Goal: Task Accomplishment & Management: Use online tool/utility

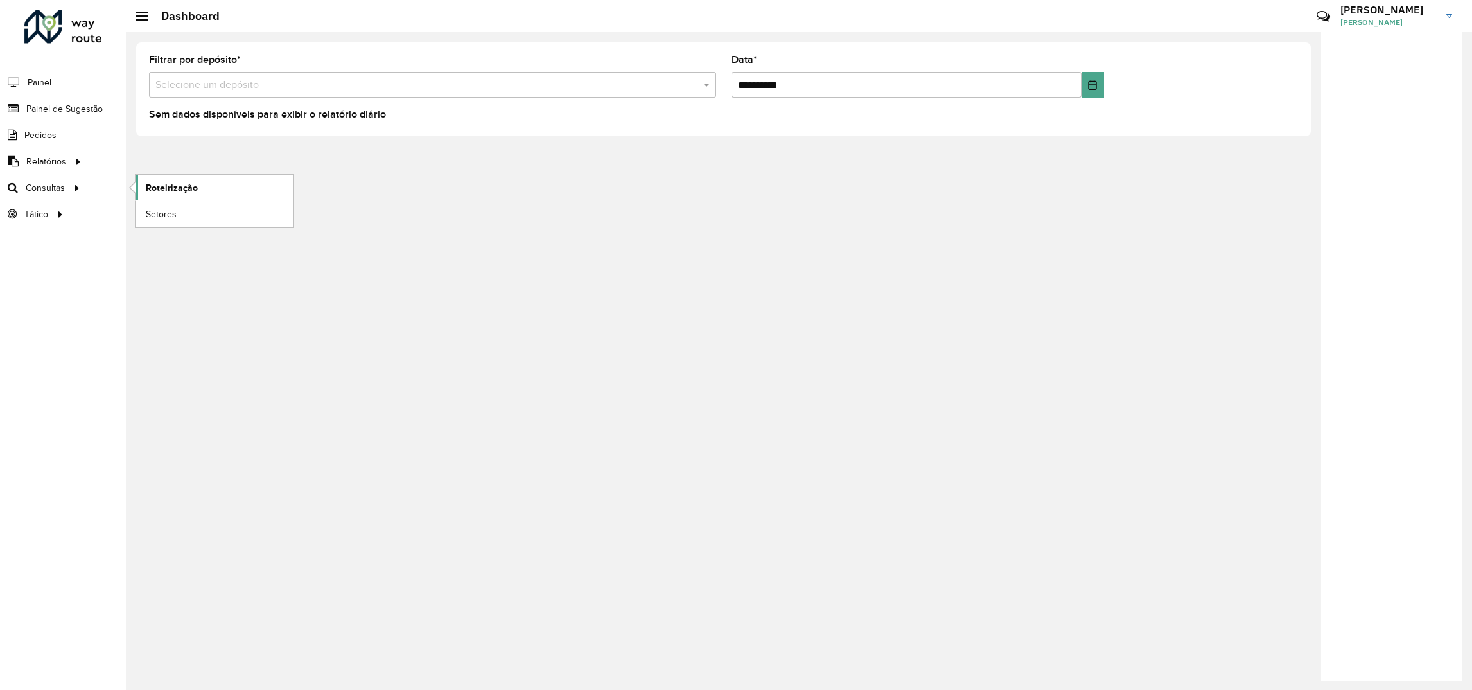
click at [186, 179] on link "Roteirização" at bounding box center [213, 188] width 157 height 26
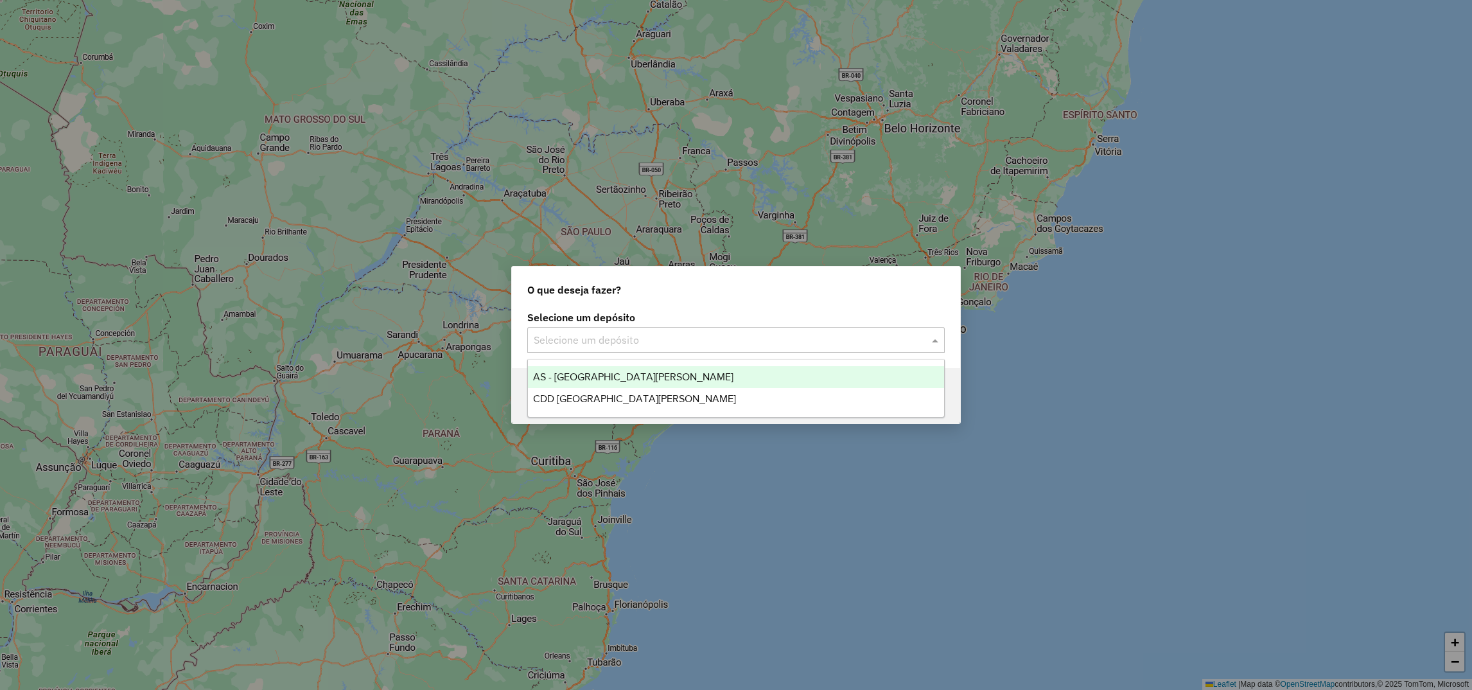
click at [591, 337] on input "text" at bounding box center [723, 340] width 379 height 15
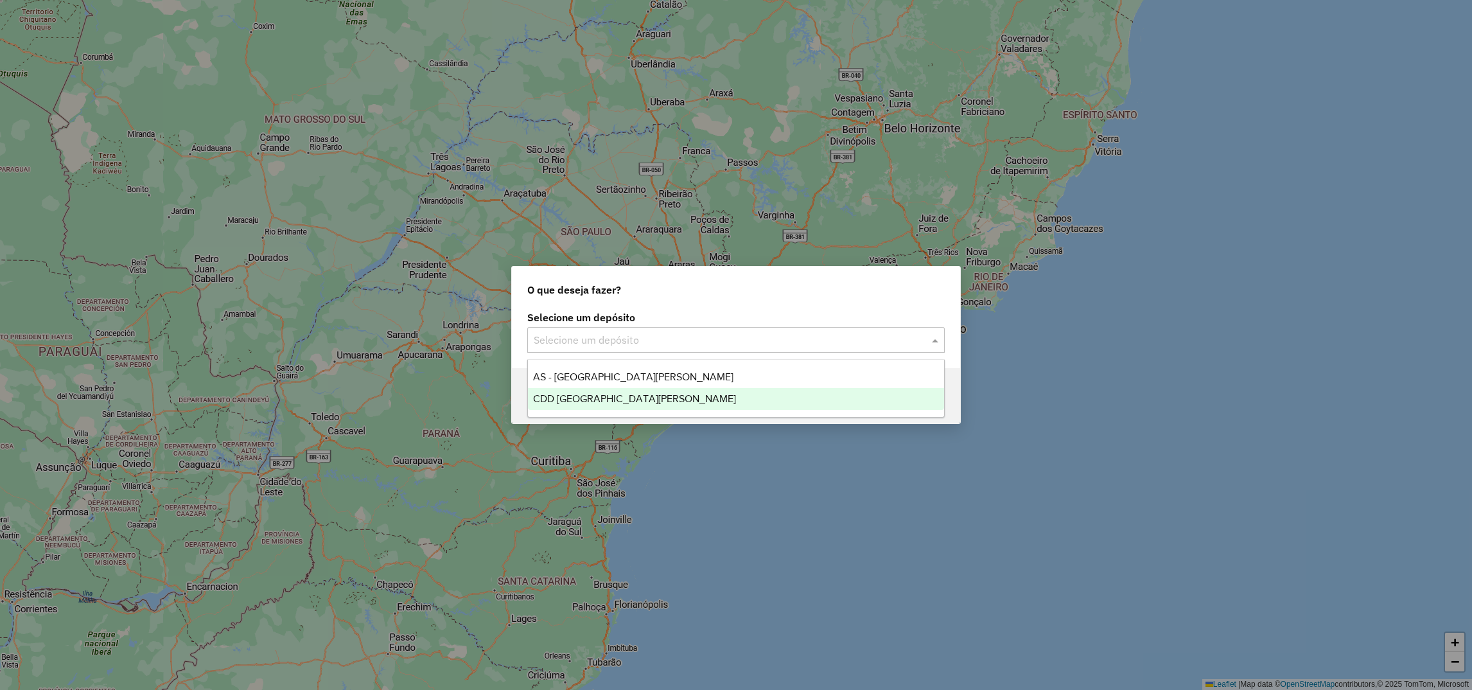
click at [554, 397] on span "CDD [GEOGRAPHIC_DATA]" at bounding box center [634, 398] width 203 height 11
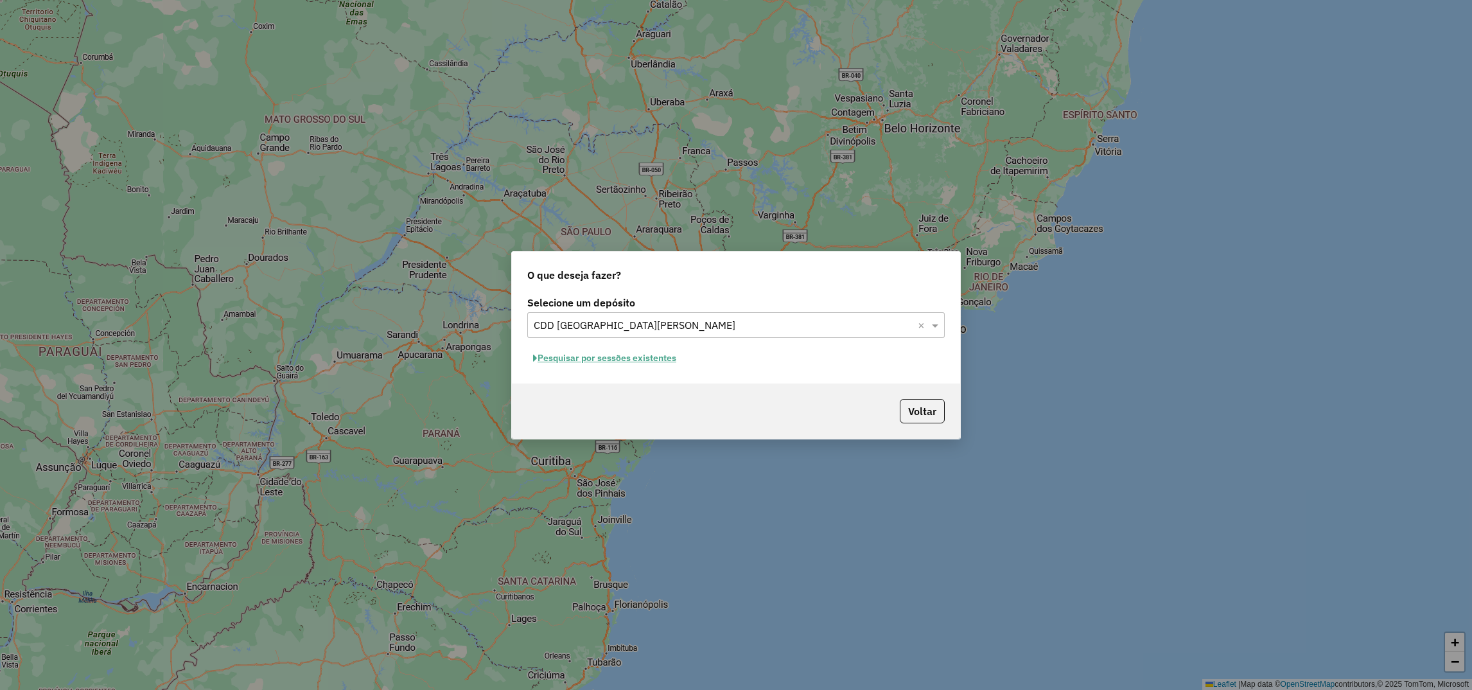
click at [570, 362] on button "Pesquisar por sessões existentes" at bounding box center [604, 358] width 155 height 20
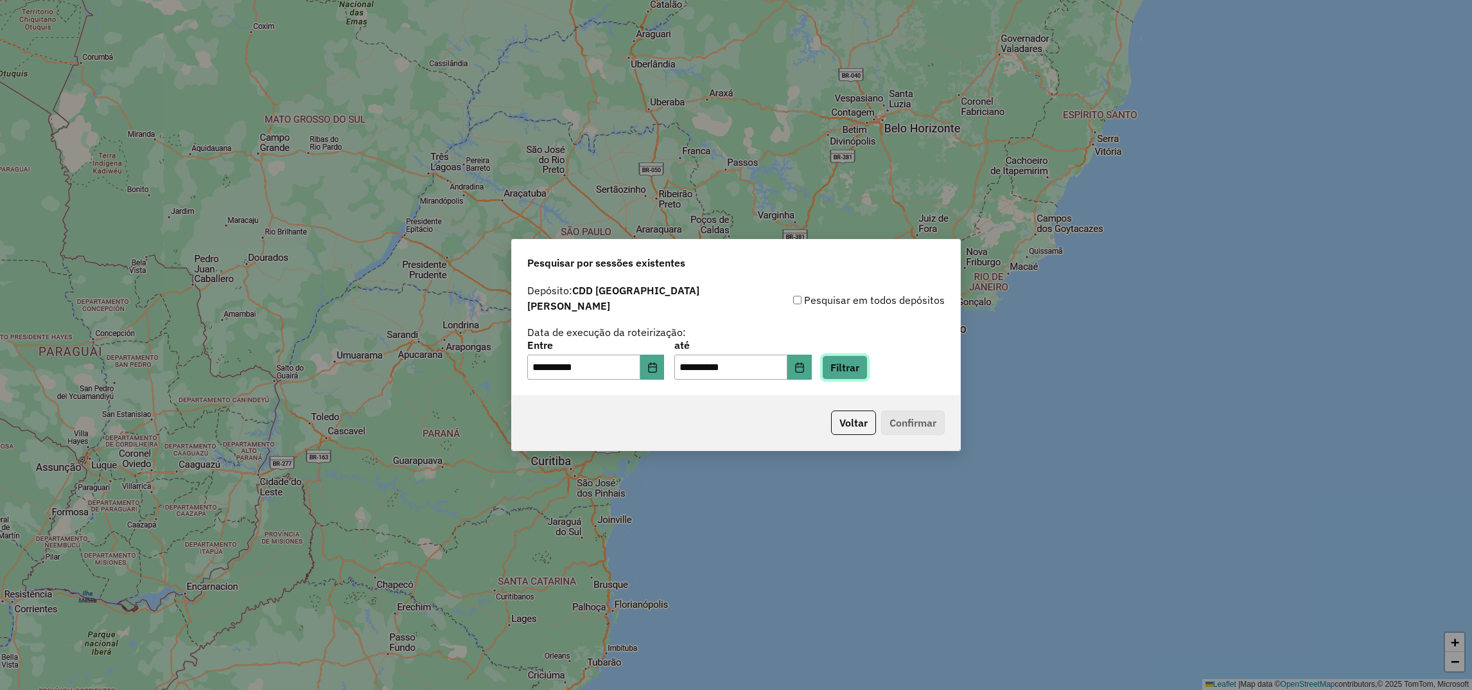
click at [861, 360] on button "Filtrar" at bounding box center [845, 367] width 46 height 24
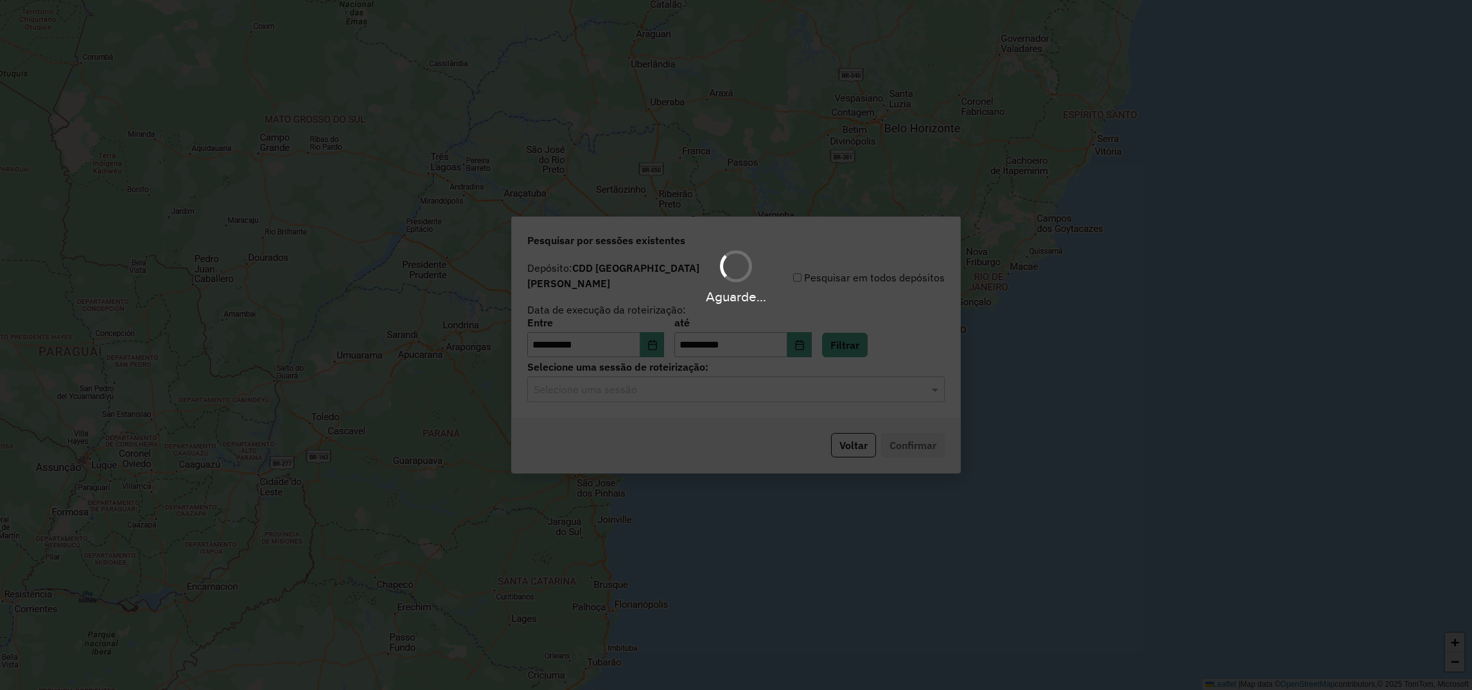
click at [668, 390] on input "text" at bounding box center [723, 389] width 379 height 15
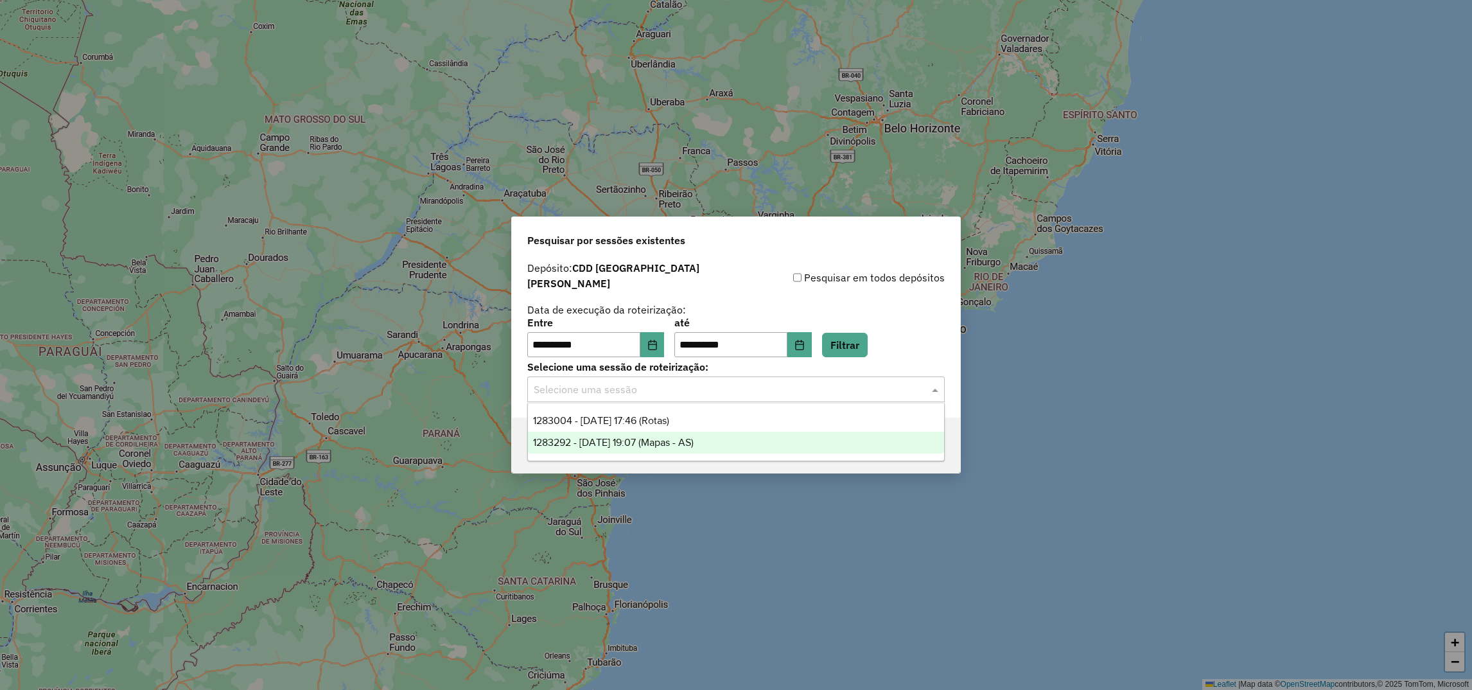
click at [600, 438] on span "1283292 - 26/09/2025 19:07 (Mapas - AS)" at bounding box center [613, 442] width 161 height 11
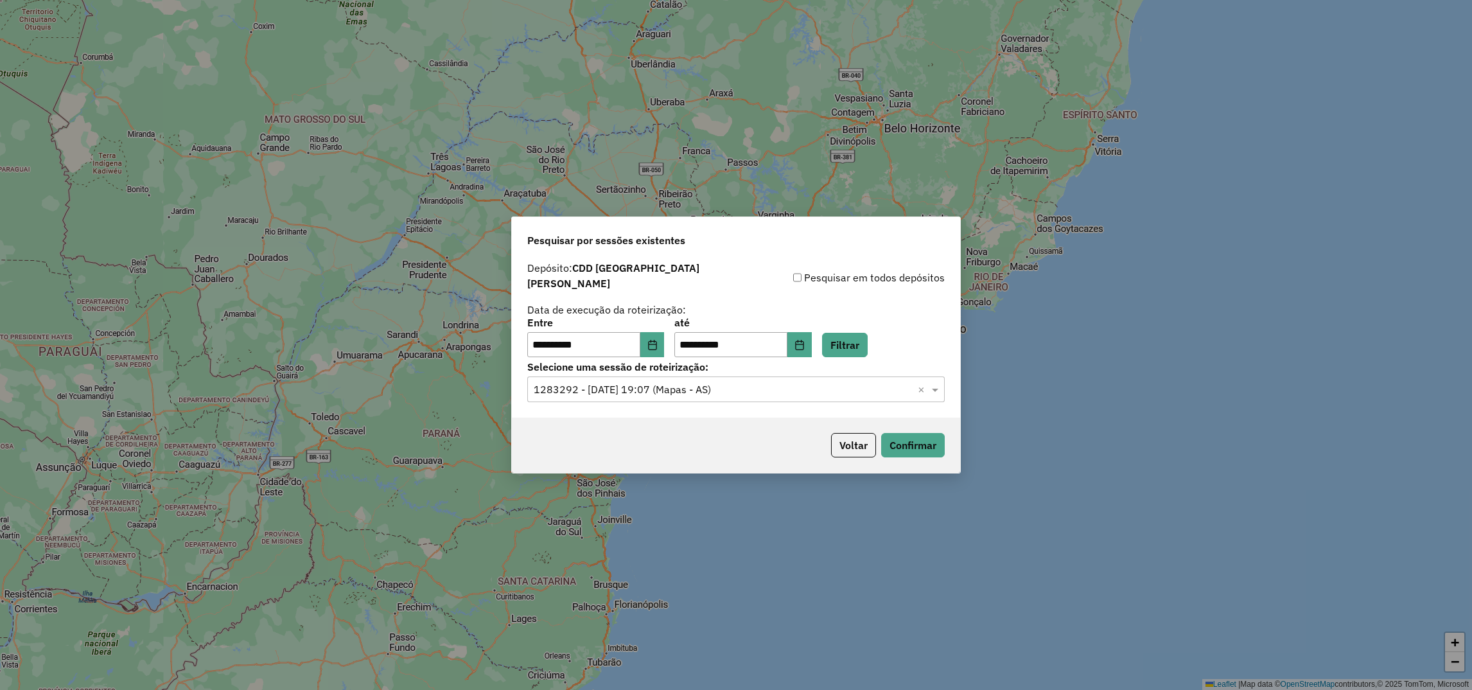
click at [694, 360] on label "Selecione uma sessão de roteirização:" at bounding box center [735, 366] width 417 height 15
click at [692, 382] on input "text" at bounding box center [723, 389] width 379 height 15
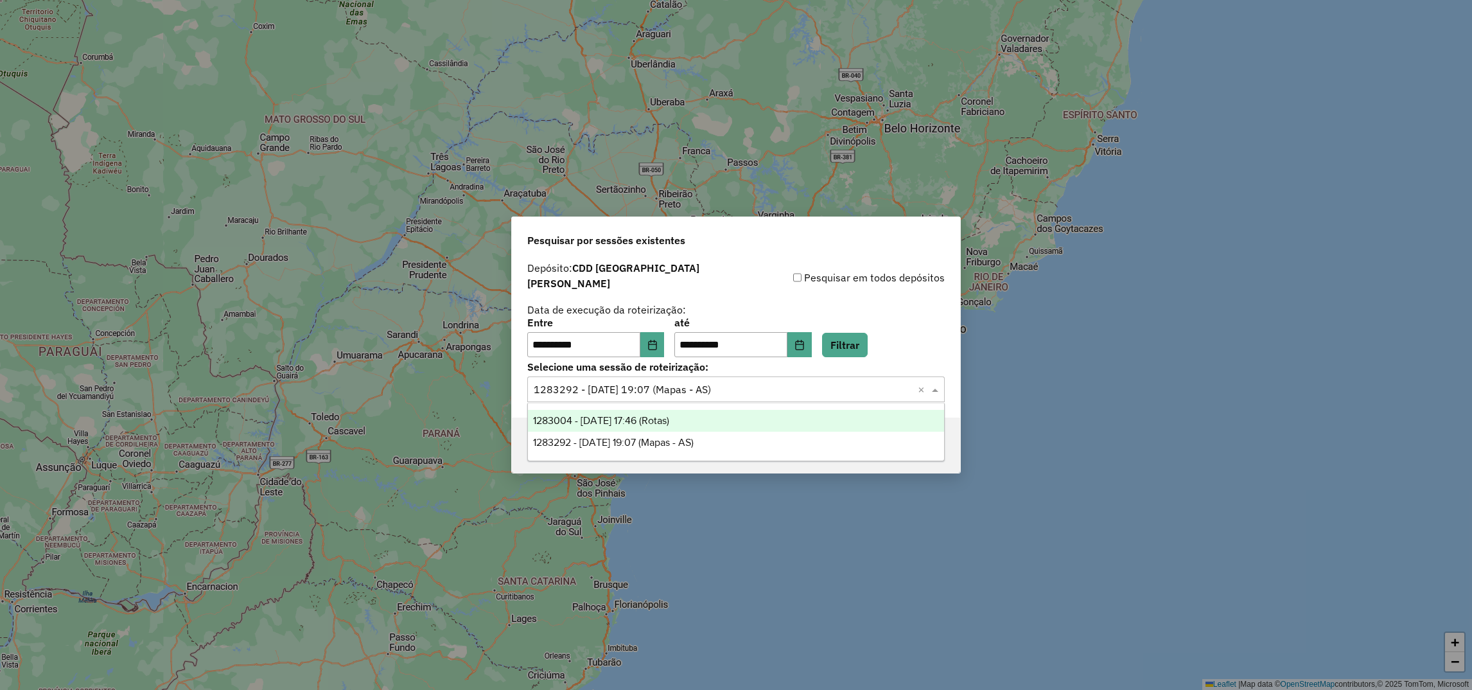
click at [658, 415] on span "1283004 - 26/09/2025 17:46 (Rotas)" at bounding box center [601, 420] width 136 height 11
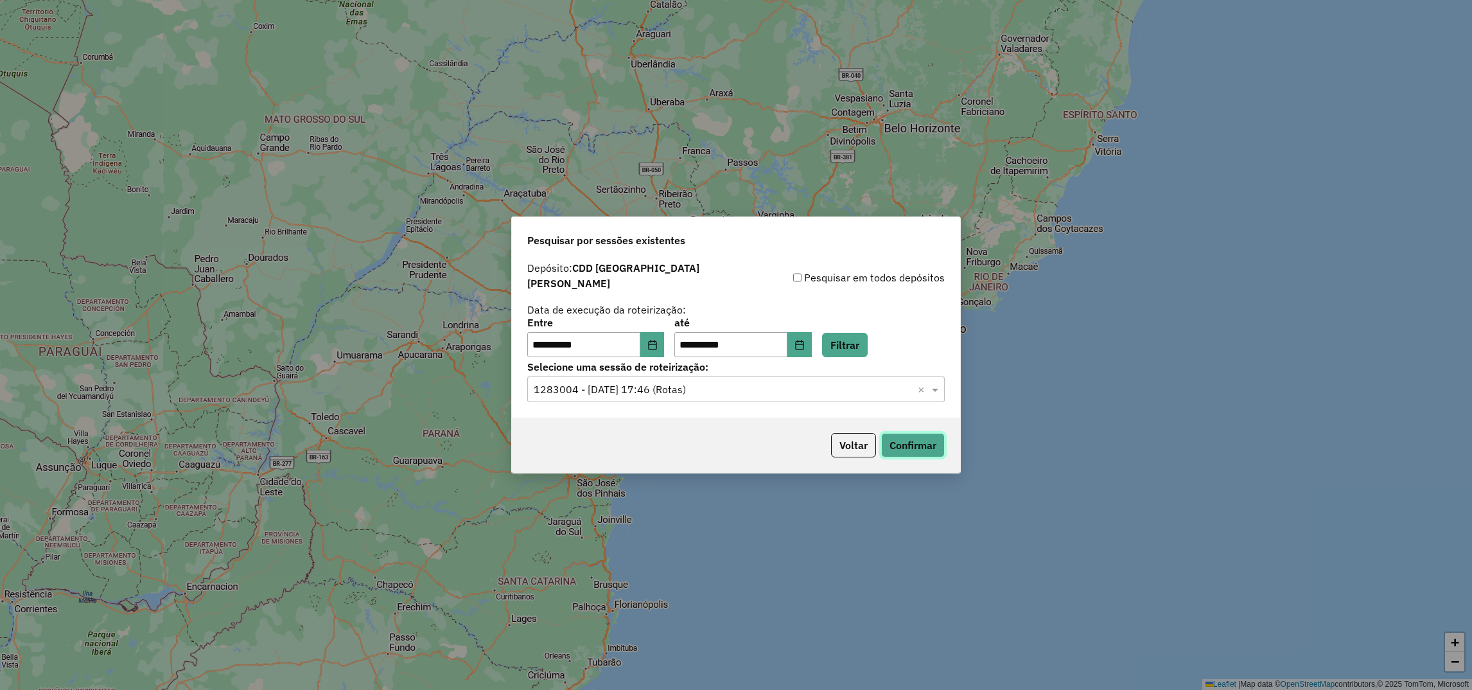
click at [914, 445] on button "Confirmar" at bounding box center [913, 445] width 64 height 24
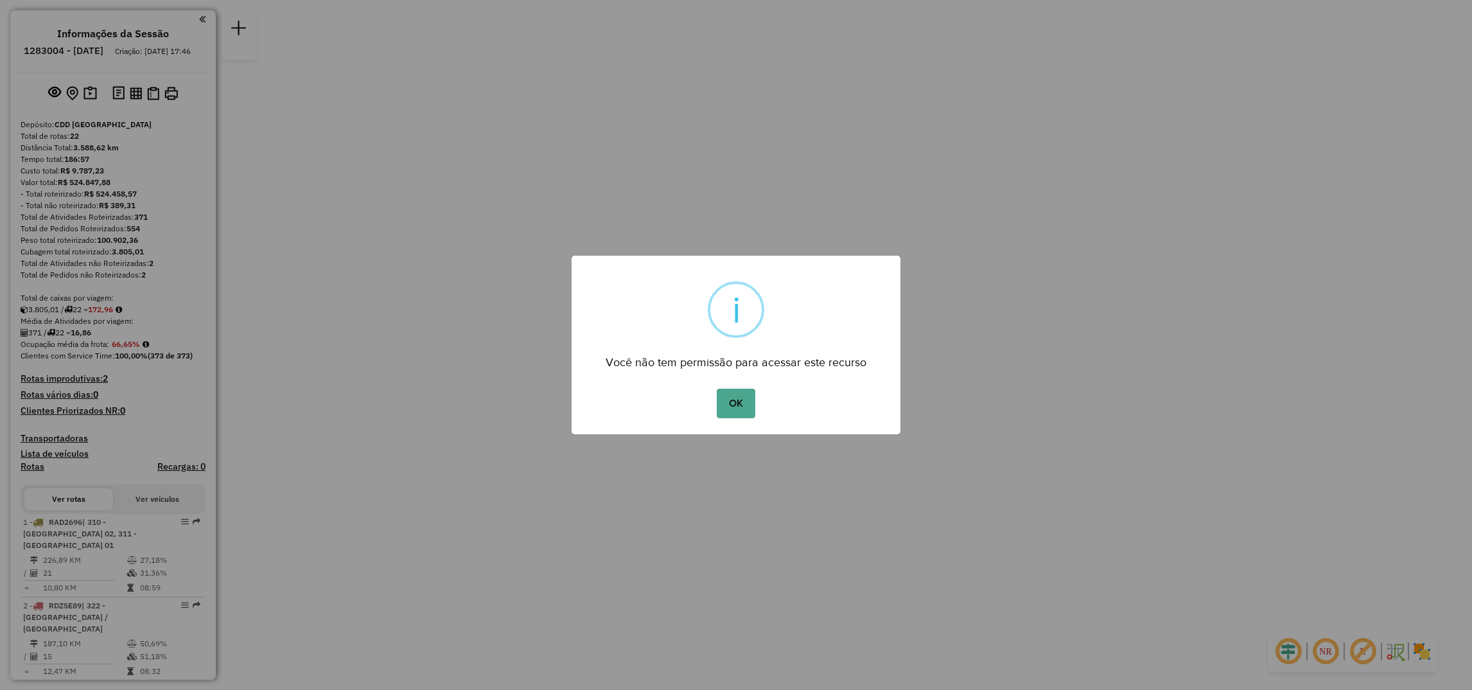
click at [754, 412] on div "OK No Cancel" at bounding box center [735, 403] width 329 height 36
click at [734, 405] on button "OK" at bounding box center [736, 403] width 38 height 30
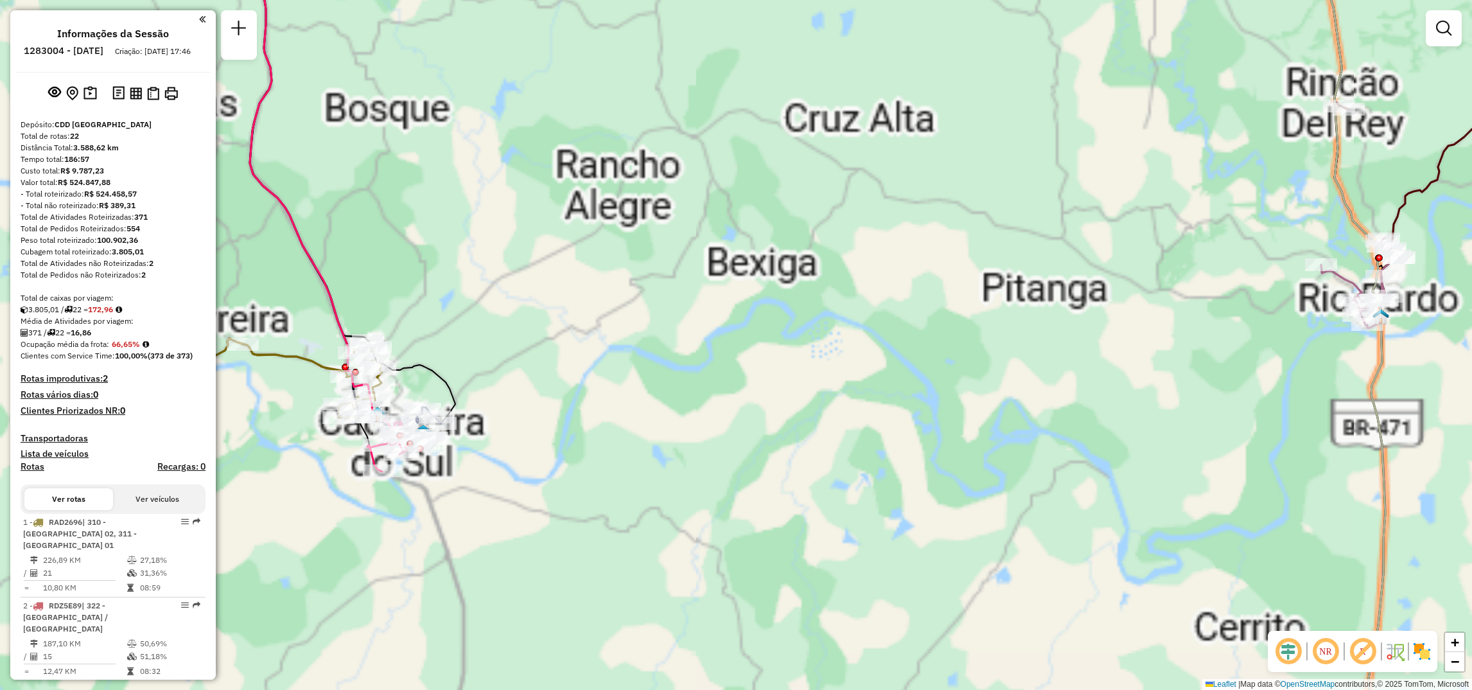
click at [541, 445] on div "Janela de atendimento Grade de atendimento Capacidade Transportadoras Veículos …" at bounding box center [736, 345] width 1472 height 690
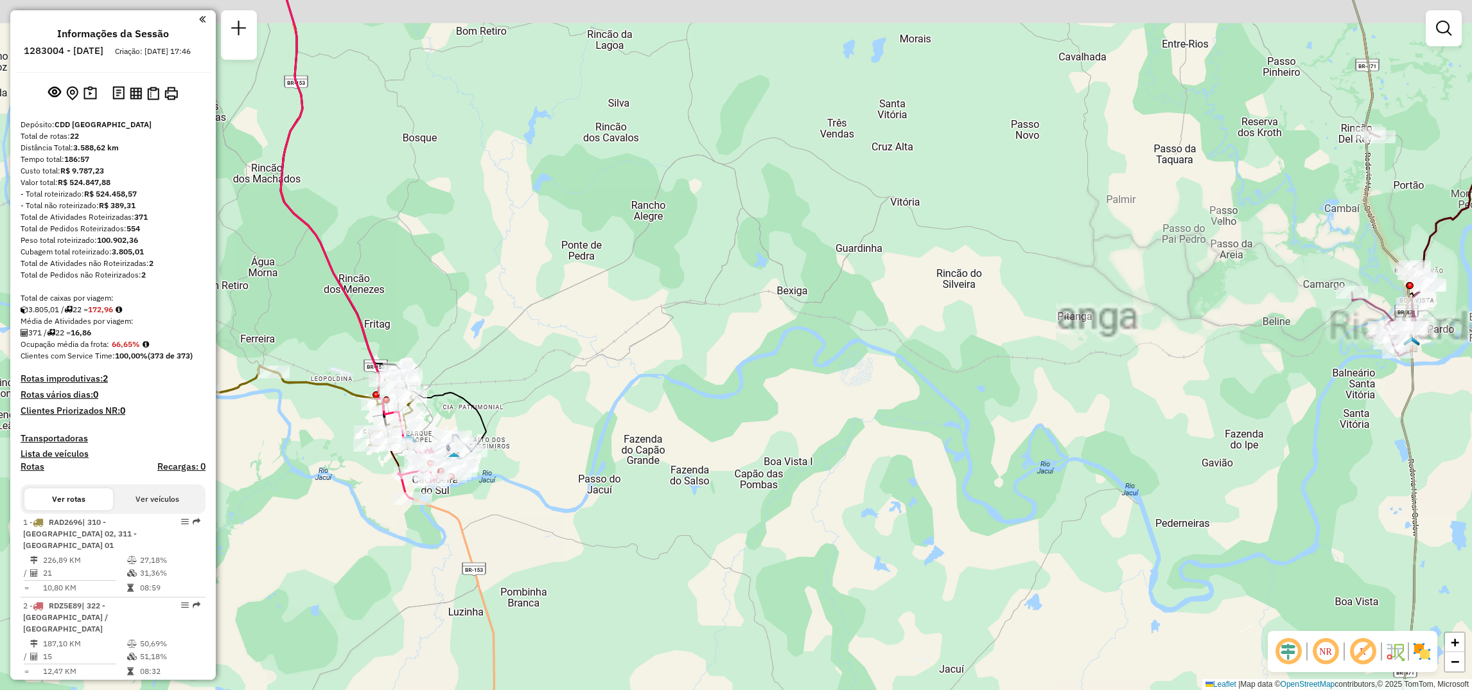
drag, startPoint x: 617, startPoint y: 372, endPoint x: 818, endPoint y: 546, distance: 265.4
click at [815, 571] on div "Janela de atendimento Grade de atendimento Capacidade Transportadoras Veículos …" at bounding box center [736, 345] width 1472 height 690
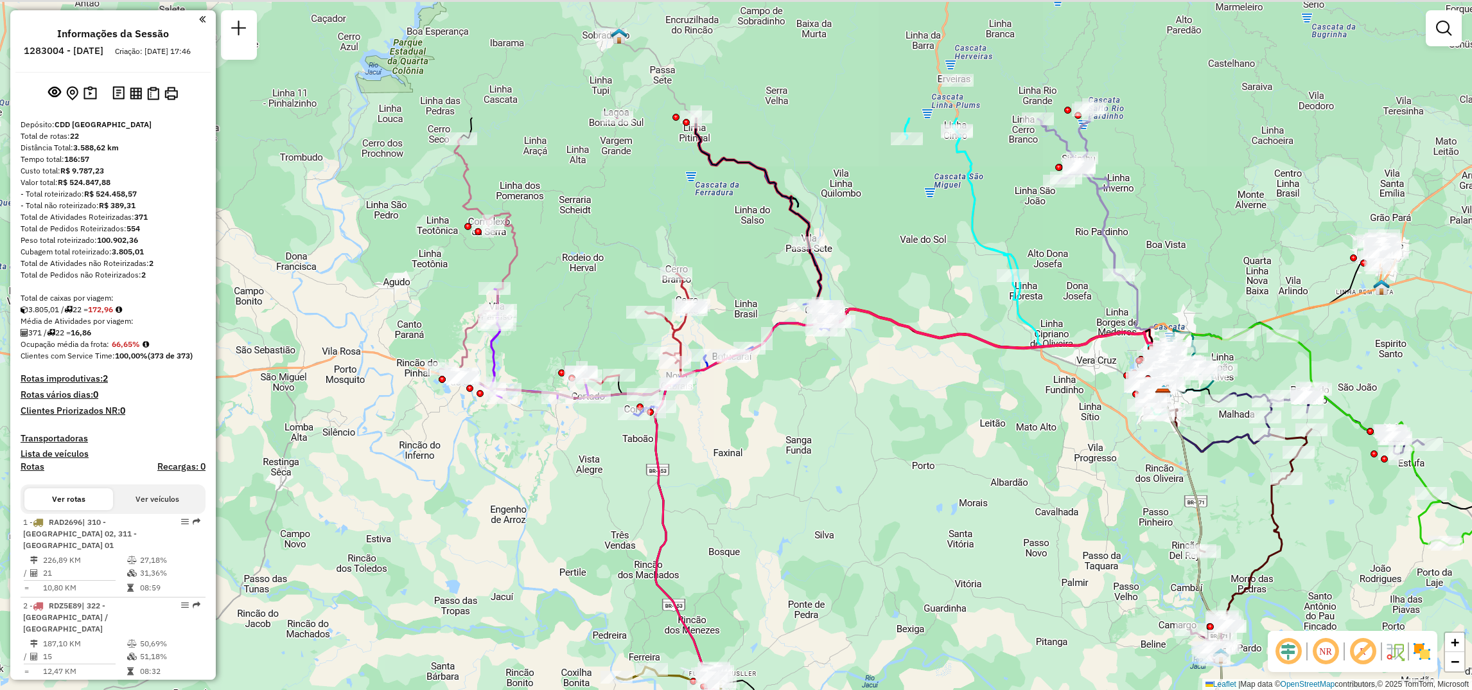
drag, startPoint x: 726, startPoint y: 260, endPoint x: 751, endPoint y: 448, distance: 189.1
click at [751, 448] on div "Janela de atendimento Grade de atendimento Capacidade Transportadoras Veículos …" at bounding box center [736, 345] width 1472 height 690
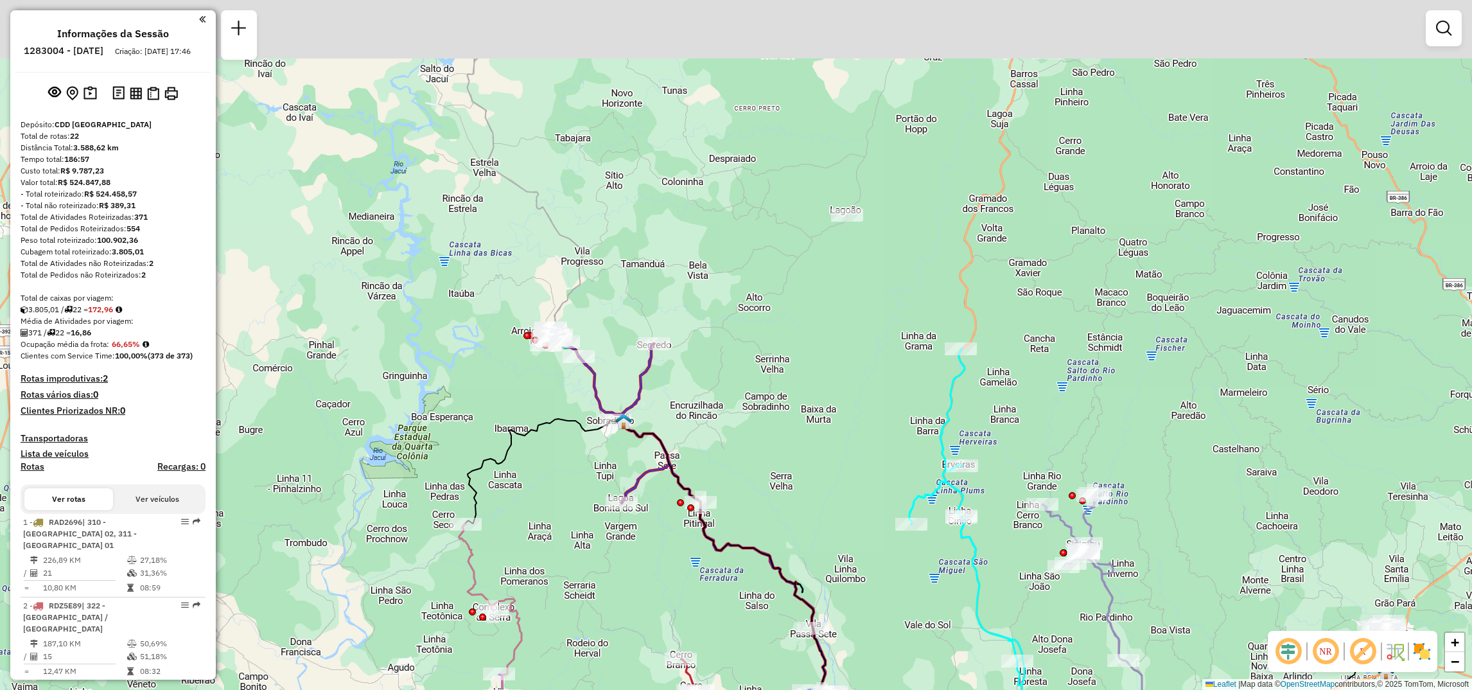
drag, startPoint x: 846, startPoint y: 350, endPoint x: 889, endPoint y: 491, distance: 146.9
click at [889, 491] on div "Janela de atendimento Grade de atendimento Capacidade Transportadoras Veículos …" at bounding box center [736, 345] width 1472 height 690
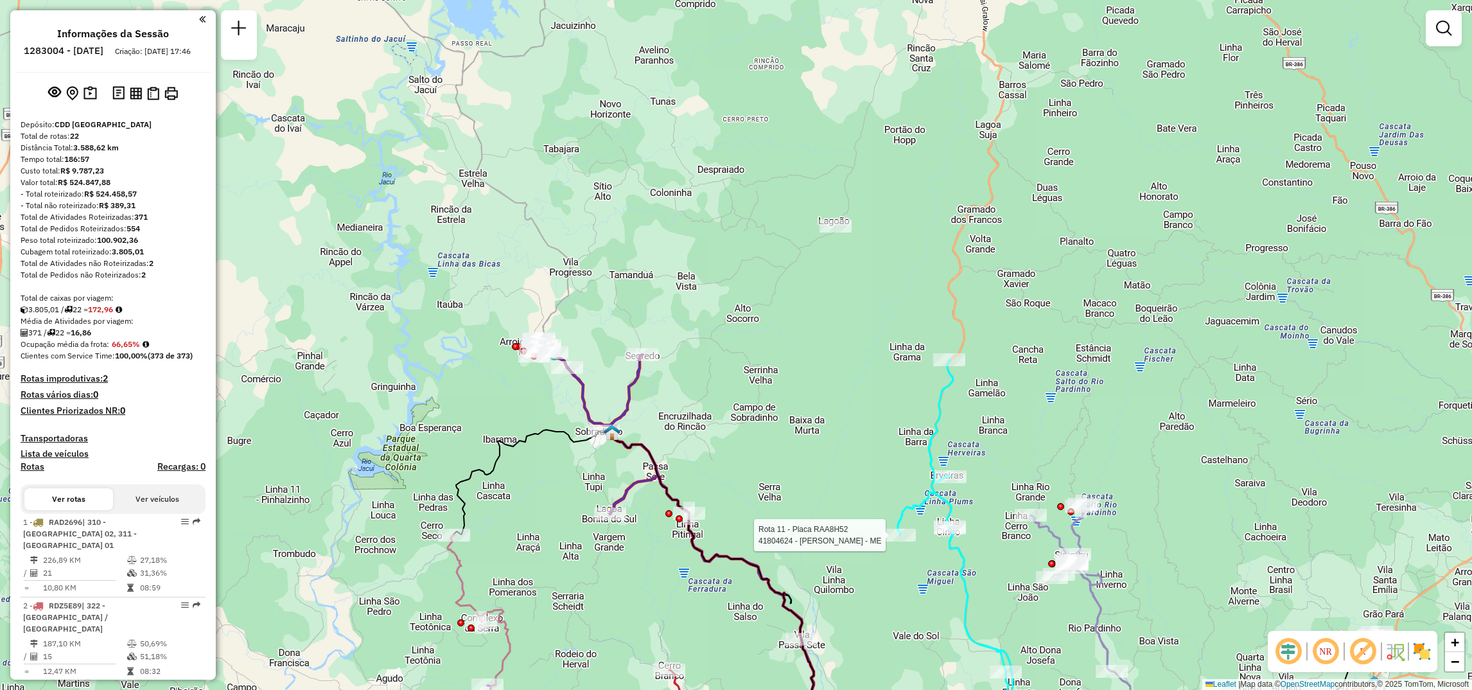
drag, startPoint x: 862, startPoint y: 295, endPoint x: 853, endPoint y: 248, distance: 47.9
click at [853, 248] on div "Rota 11 - Placa RAA8H52 41804624 - DARLECIO BECKER - ME Janela de atendimento G…" at bounding box center [736, 345] width 1472 height 690
